Goal: Information Seeking & Learning: Learn about a topic

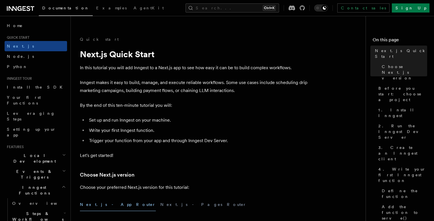
scroll to position [57, 0]
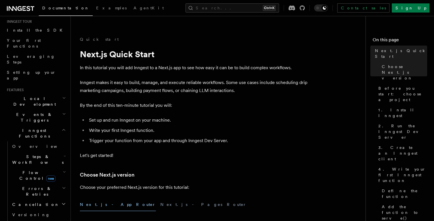
click at [21, 128] on span "Inngest Functions" at bounding box center [33, 133] width 57 height 11
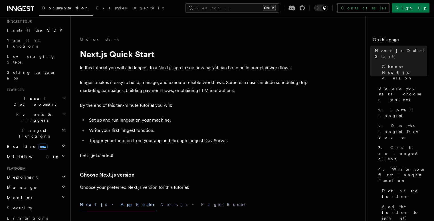
click at [25, 128] on span "Inngest Functions" at bounding box center [33, 133] width 57 height 11
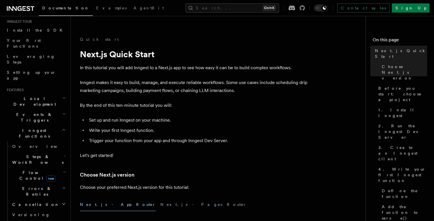
click at [30, 154] on span "Steps & Workflows" at bounding box center [37, 159] width 54 height 11
click at [35, 214] on link "AI Inference new" at bounding box center [41, 222] width 52 height 16
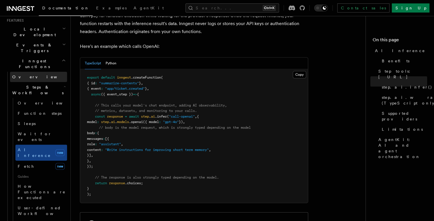
scroll to position [143, 0]
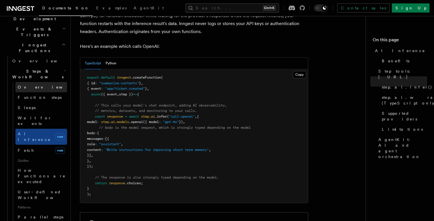
click at [34, 85] on span "Overview" at bounding box center [47, 87] width 59 height 5
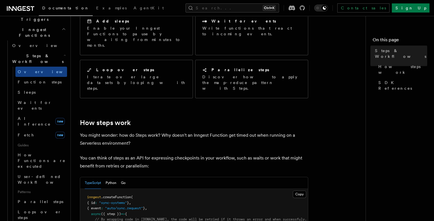
scroll to position [171, 0]
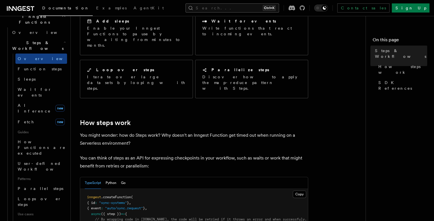
click at [232, 5] on button "Search... Ctrl+K" at bounding box center [232, 7] width 94 height 9
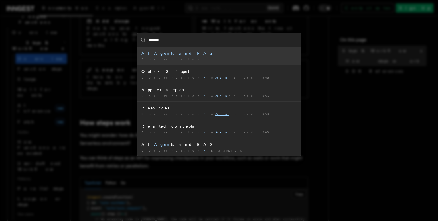
type input "********"
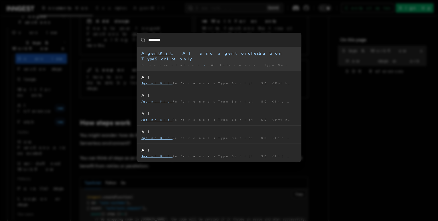
click at [192, 53] on div "AgentKit : AI and agent orchestration TypeScript only" at bounding box center [218, 55] width 155 height 11
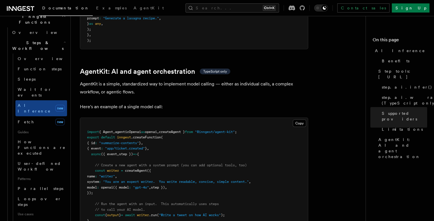
scroll to position [1651, 0]
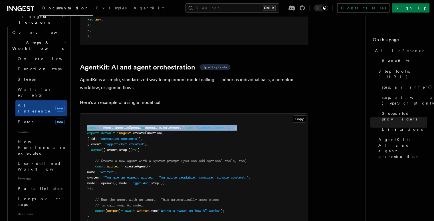
drag, startPoint x: 265, startPoint y: 91, endPoint x: 86, endPoint y: 90, distance: 179.0
click at [86, 114] on pre "import { Agent , agenticOpenai as openai , createAgent } from "@inngest/agent-k…" at bounding box center [193, 175] width 227 height 123
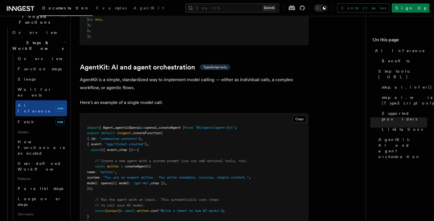
click at [196, 114] on pre "import { Agent , agenticOpenai as openai , createAgent } from "@inngest/agent-k…" at bounding box center [193, 175] width 227 height 123
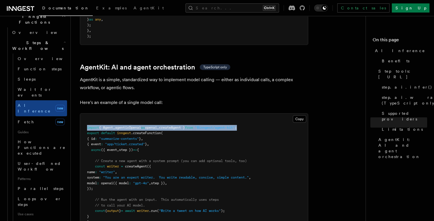
drag, startPoint x: 255, startPoint y: 91, endPoint x: 86, endPoint y: 92, distance: 168.2
click at [86, 114] on pre "import { Agent , agenticOpenai as openai , createAgent } from "@inngest/agent-k…" at bounding box center [193, 175] width 227 height 123
copy span "import { Agent , agenticOpenai as openai , createAgent } from "@inngest/agent-k…"
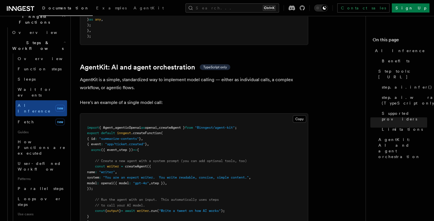
click at [235, 114] on pre "import { Agent , agenticOpenai as openai , createAgent } from "@inngest/agent-k…" at bounding box center [193, 175] width 227 height 123
